Goal: Check status

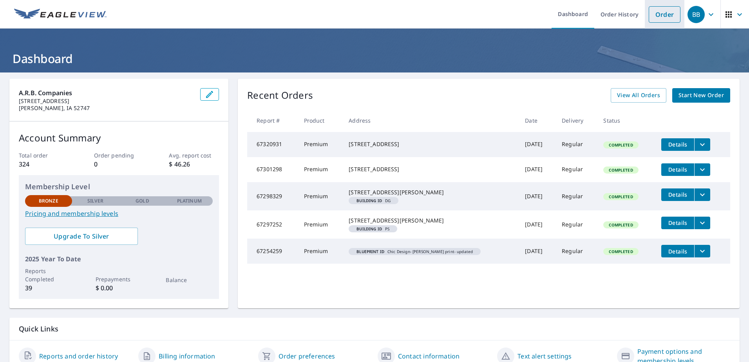
click at [655, 14] on link "Order" at bounding box center [665, 14] width 32 height 16
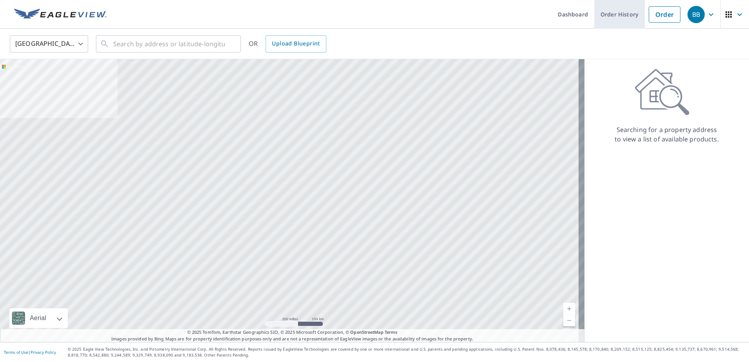
click at [614, 14] on link "Order History" at bounding box center [619, 14] width 51 height 29
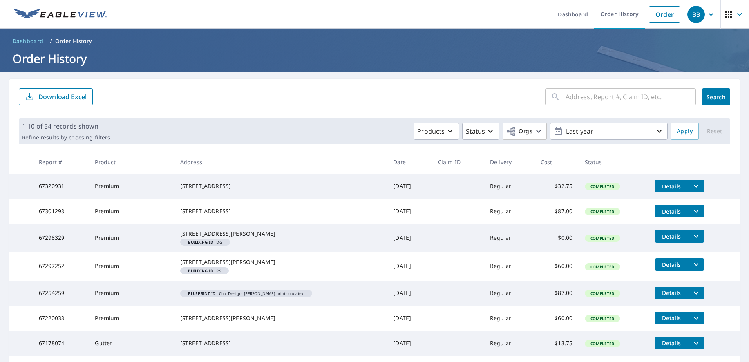
click at [584, 101] on input "text" at bounding box center [631, 97] width 130 height 22
type input "5909"
click at [710, 98] on span "Search" at bounding box center [716, 96] width 16 height 7
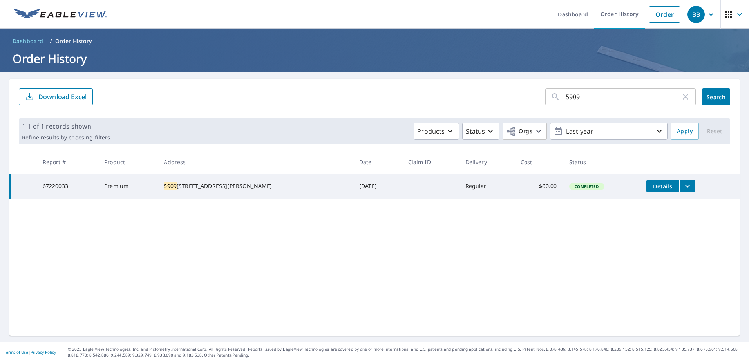
click at [679, 185] on button "filesDropdownBtn-67220033" at bounding box center [687, 186] width 16 height 13
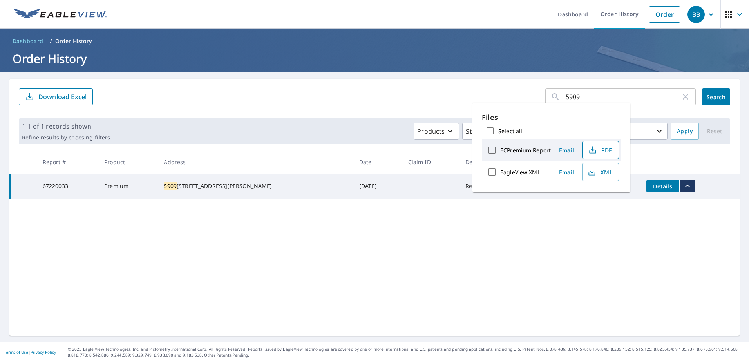
click at [600, 148] on span "PDF" at bounding box center [599, 149] width 25 height 9
